Goal: Task Accomplishment & Management: Manage account settings

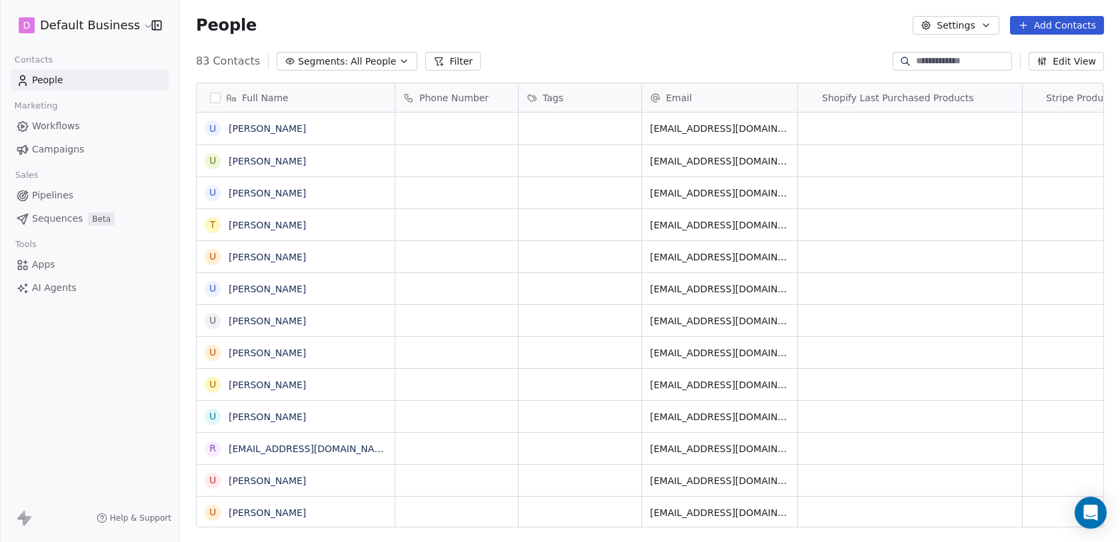
scroll to position [477, 940]
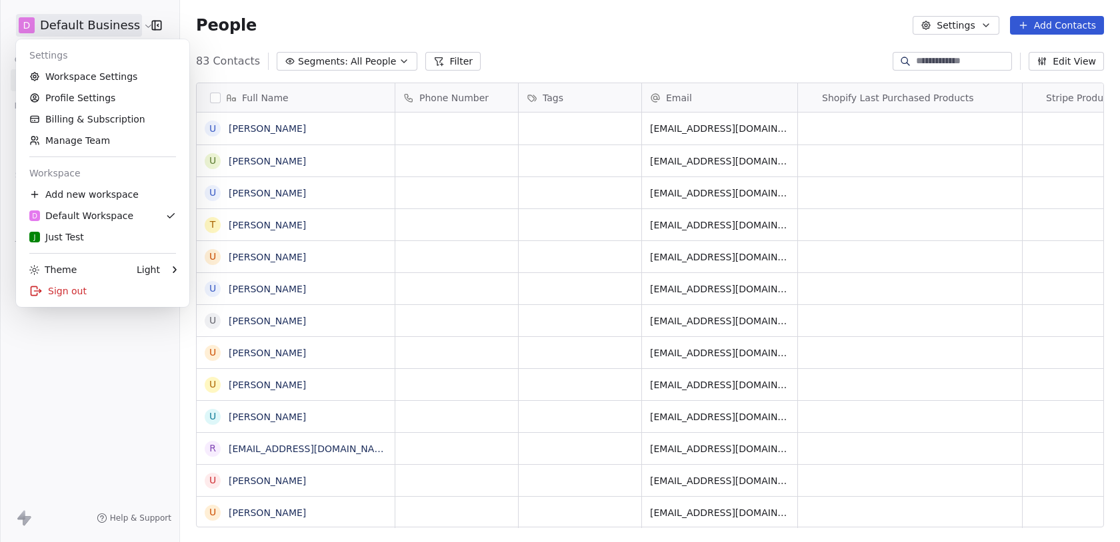
scroll to position [477, 940]
click at [89, 79] on link "Workspace Settings" at bounding box center [102, 76] width 163 height 21
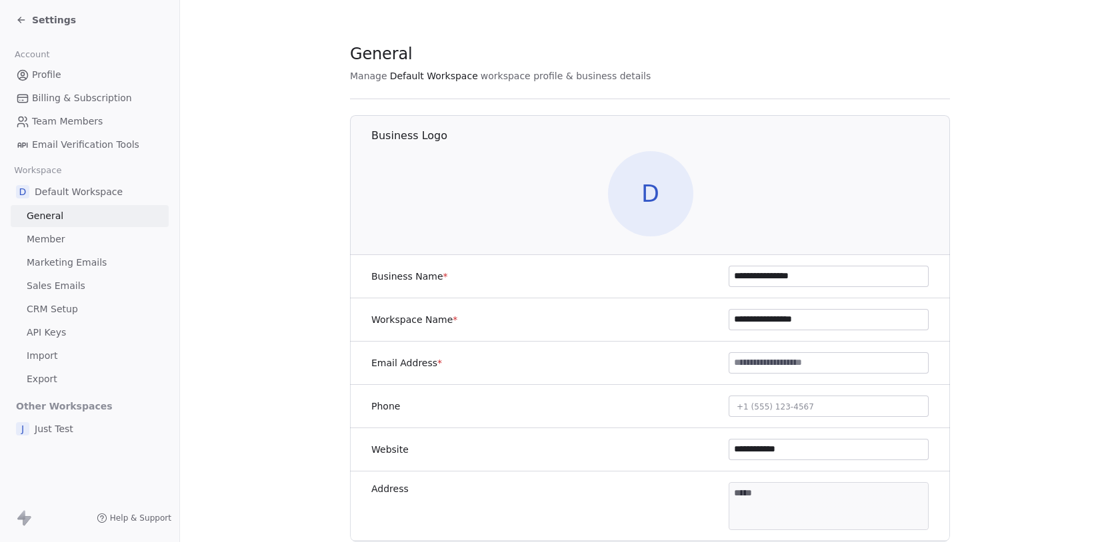
click at [37, 23] on span "Settings" at bounding box center [54, 19] width 44 height 13
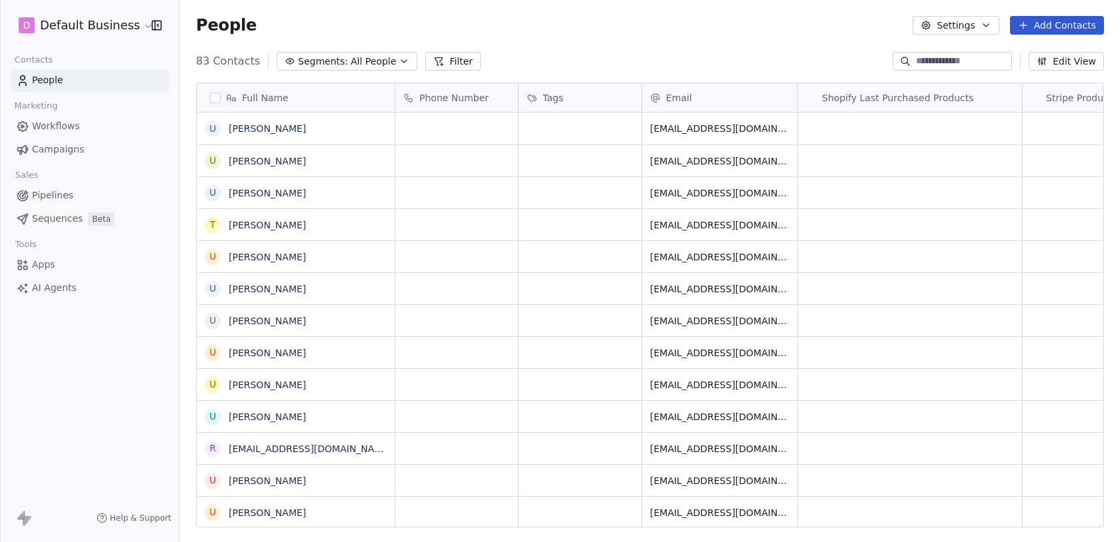
scroll to position [477, 940]
click at [67, 23] on html "D Default Business Contacts People Marketing Workflows Campaigns Sales Pipeline…" at bounding box center [560, 271] width 1120 height 542
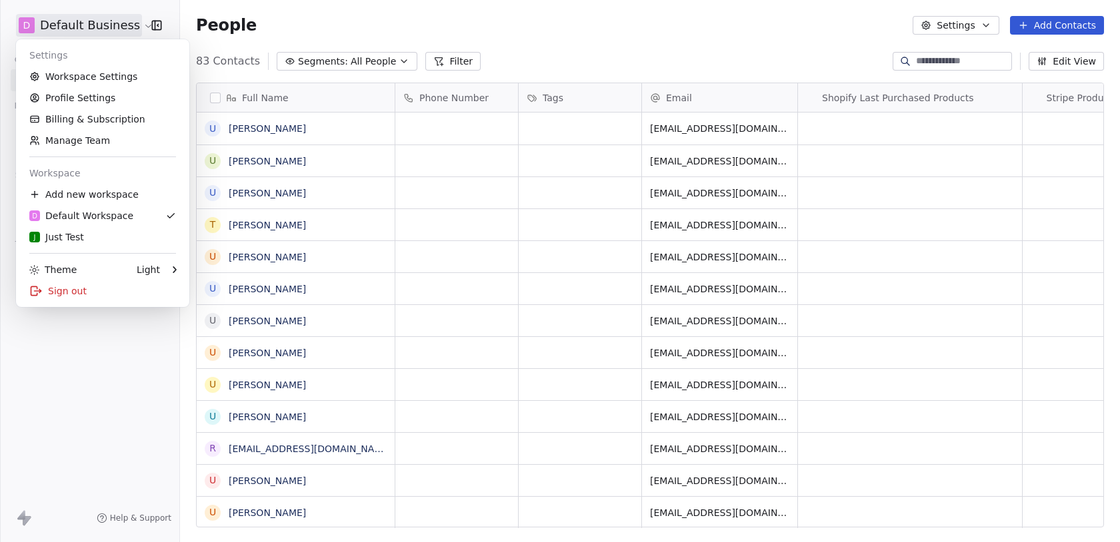
click at [85, 353] on html "D Default Business Contacts People Marketing Workflows Campaigns Sales Pipeline…" at bounding box center [560, 271] width 1120 height 542
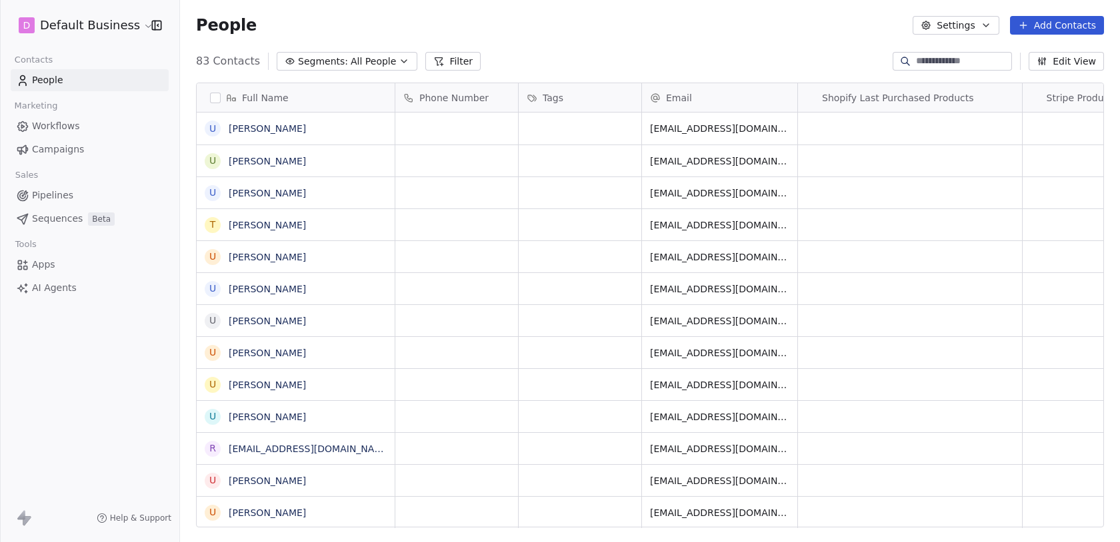
click at [106, 29] on html "D Default Business Contacts People Marketing Workflows Campaigns Sales Pipeline…" at bounding box center [560, 271] width 1120 height 542
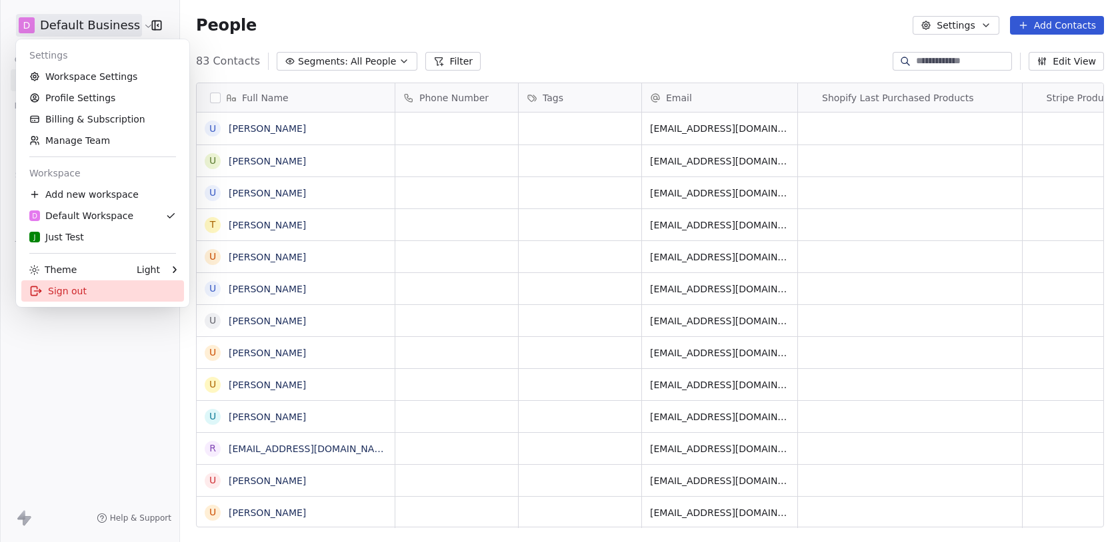
click at [131, 298] on div "Sign out" at bounding box center [102, 291] width 163 height 21
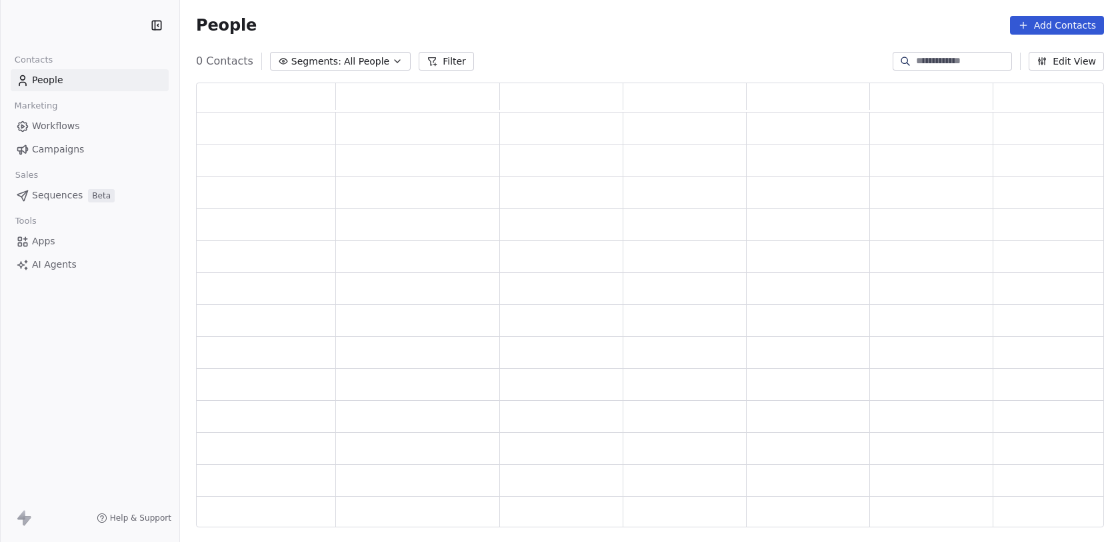
scroll to position [445, 908]
